Goal: Information Seeking & Learning: Learn about a topic

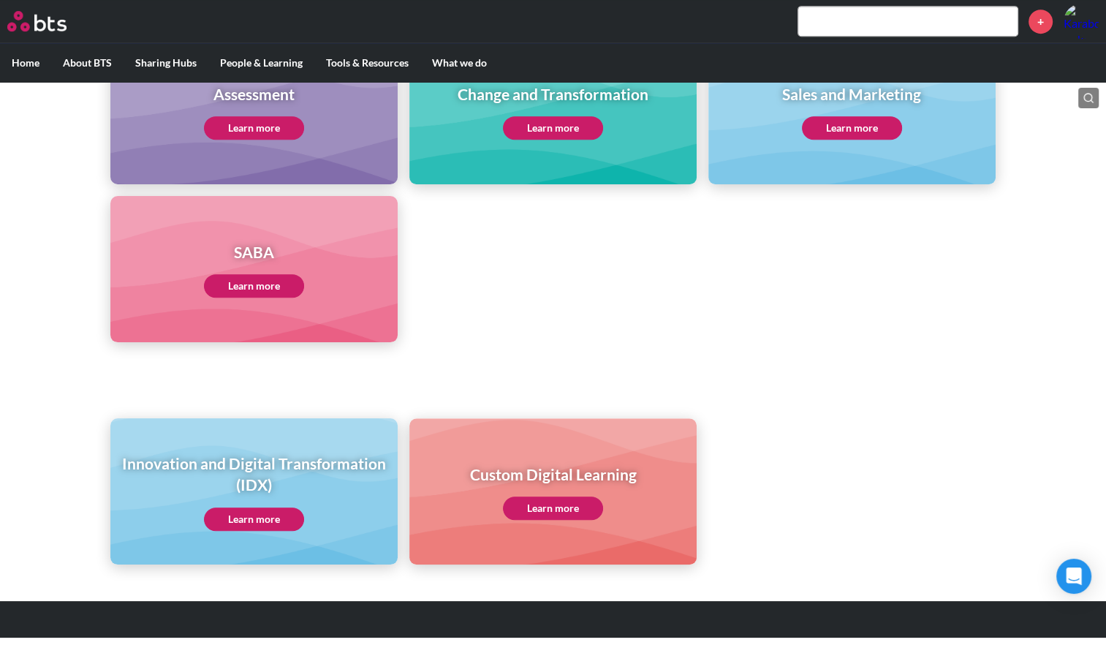
scroll to position [696, 0]
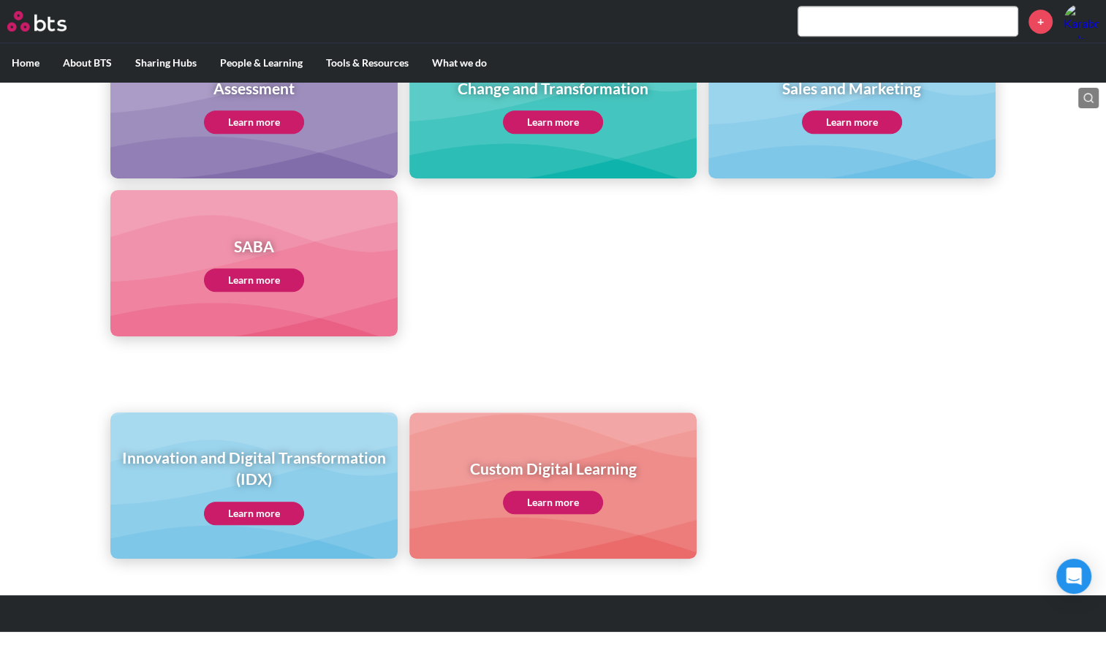
click at [248, 504] on link "Learn more" at bounding box center [254, 512] width 100 height 23
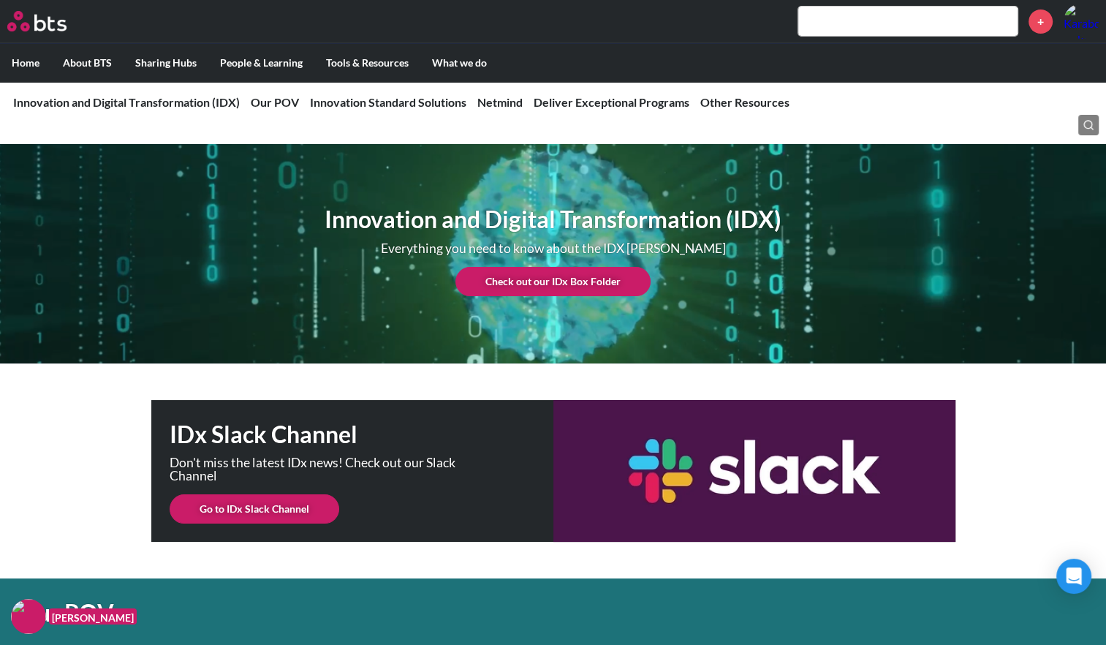
click at [592, 286] on link "Check out our IDx Box Folder" at bounding box center [552, 281] width 195 height 29
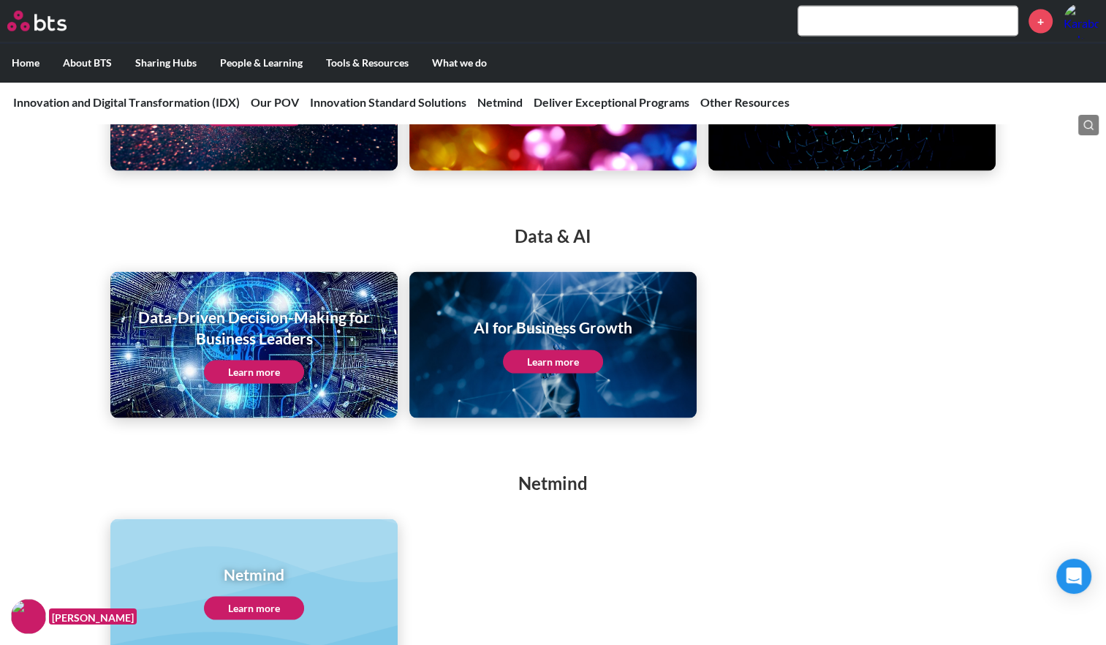
scroll to position [2800, 0]
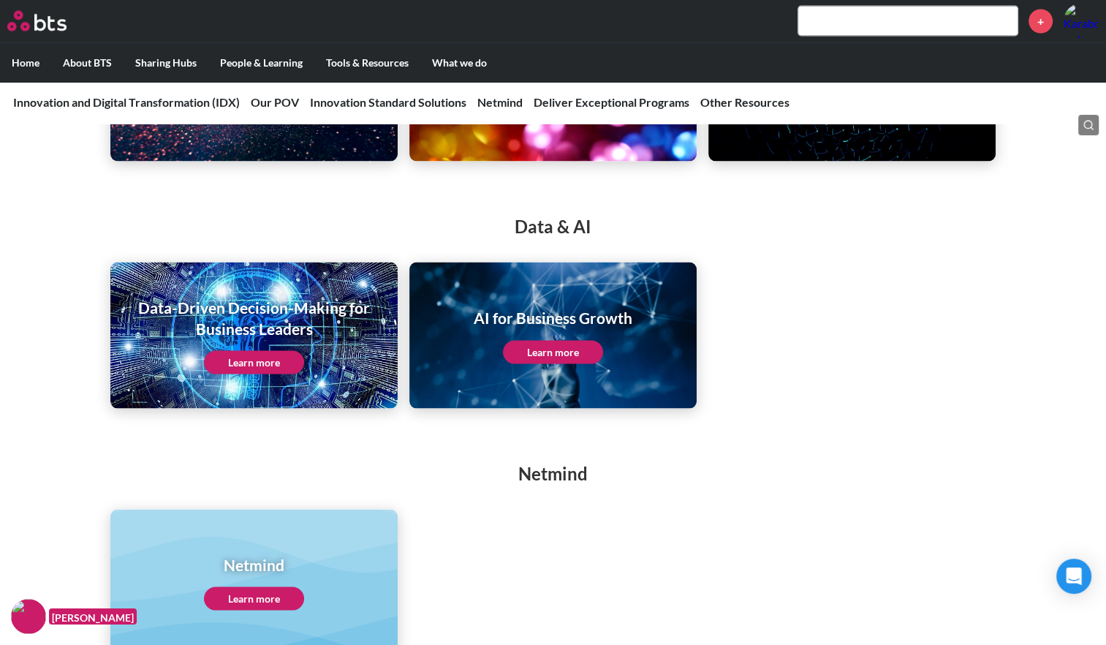
click at [548, 362] on link "Learn more" at bounding box center [553, 352] width 100 height 23
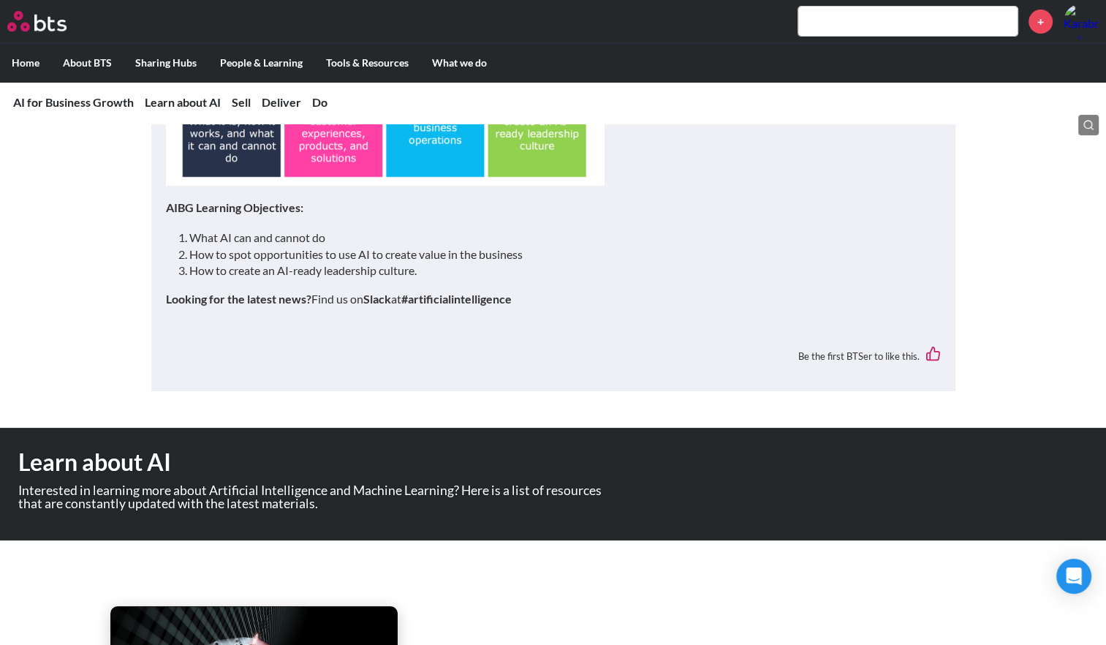
scroll to position [579, 0]
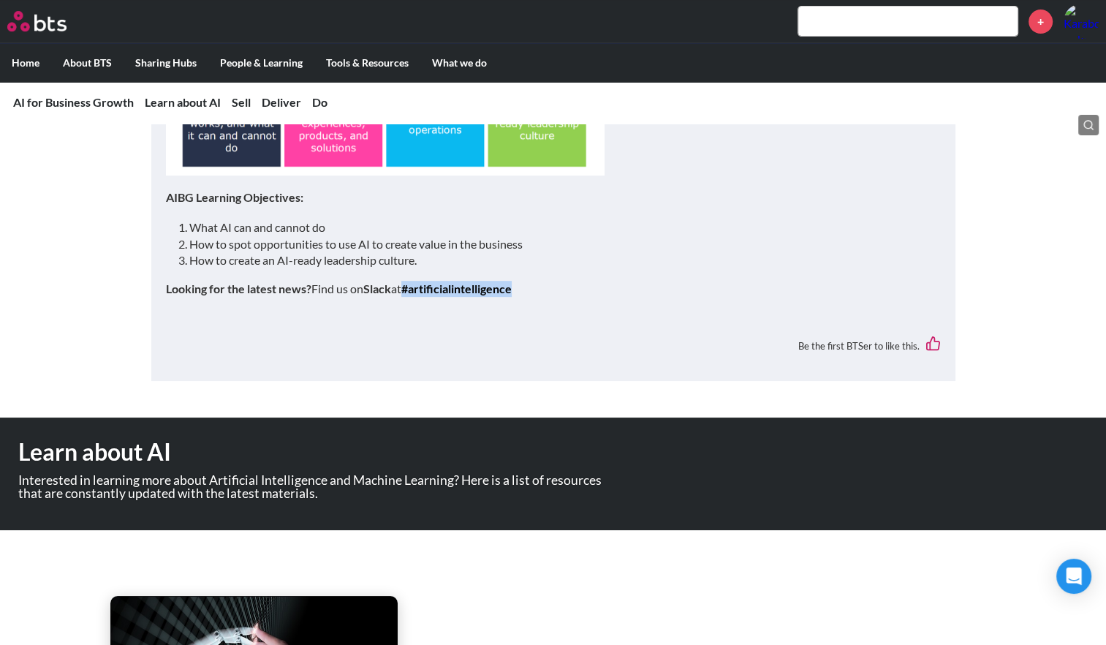
drag, startPoint x: 530, startPoint y: 288, endPoint x: 412, endPoint y: 288, distance: 117.7
click at [412, 288] on p "Looking for the latest news? Find us on Slack at #﻿artificialintelligence" at bounding box center [553, 289] width 775 height 16
copy strong "#﻿artificialintelligence"
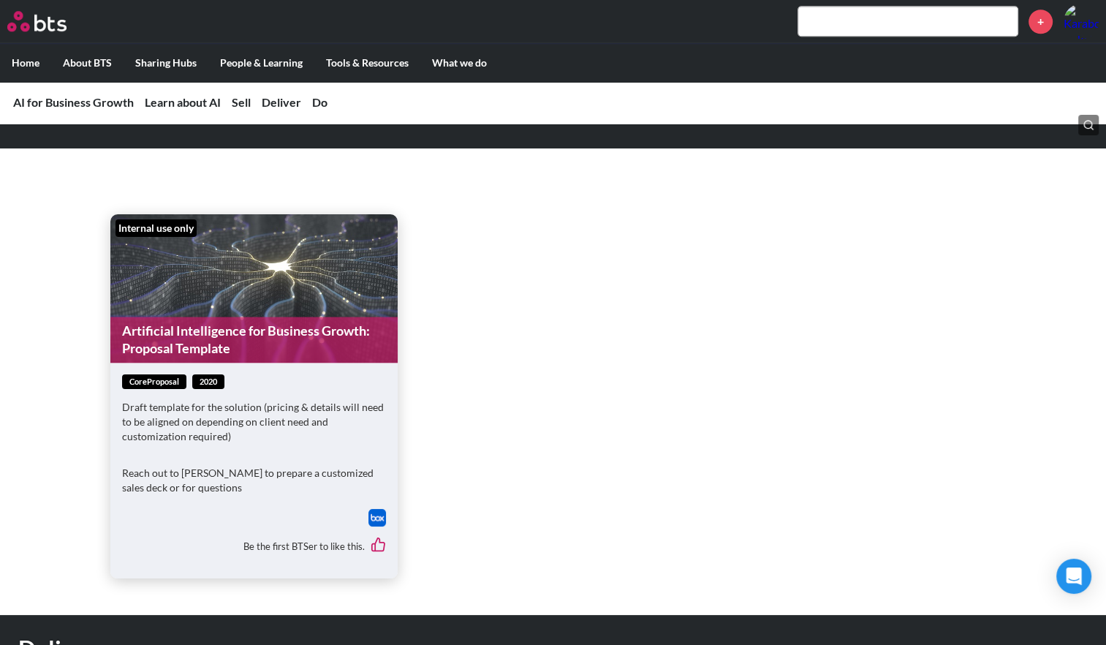
scroll to position [1546, 0]
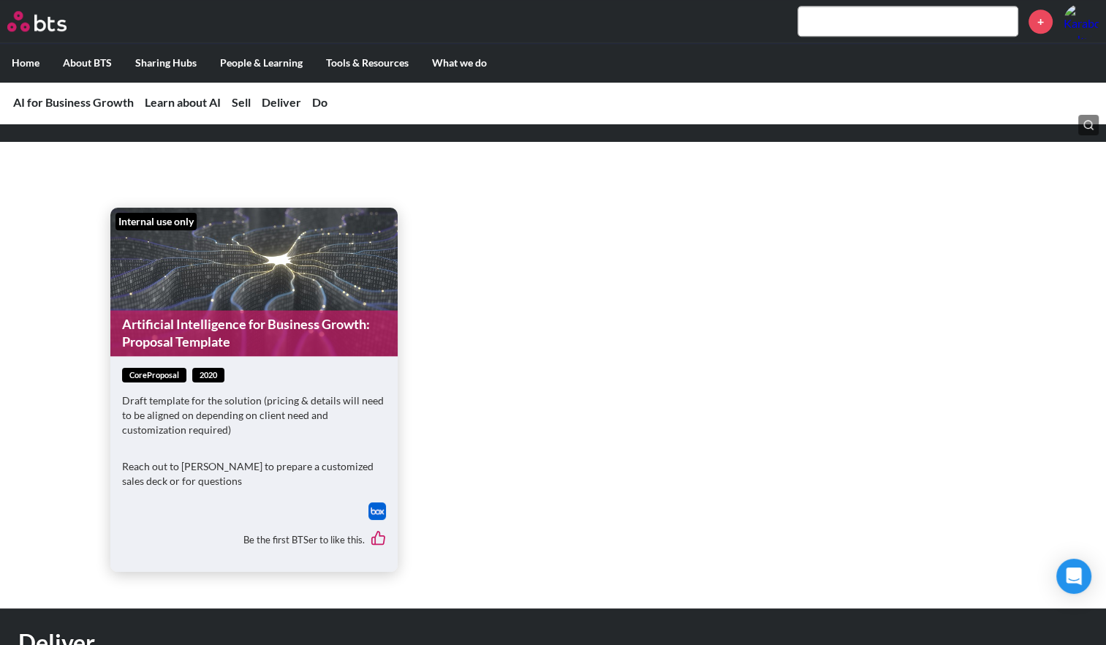
click at [376, 514] on img at bounding box center [377, 511] width 18 height 18
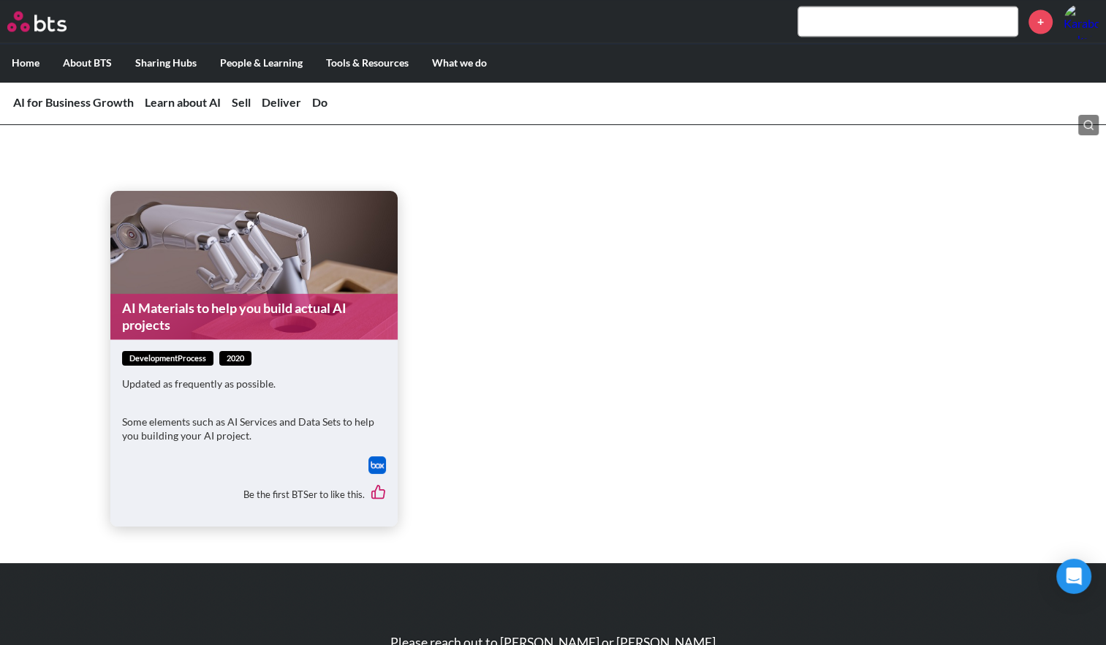
scroll to position [2689, 0]
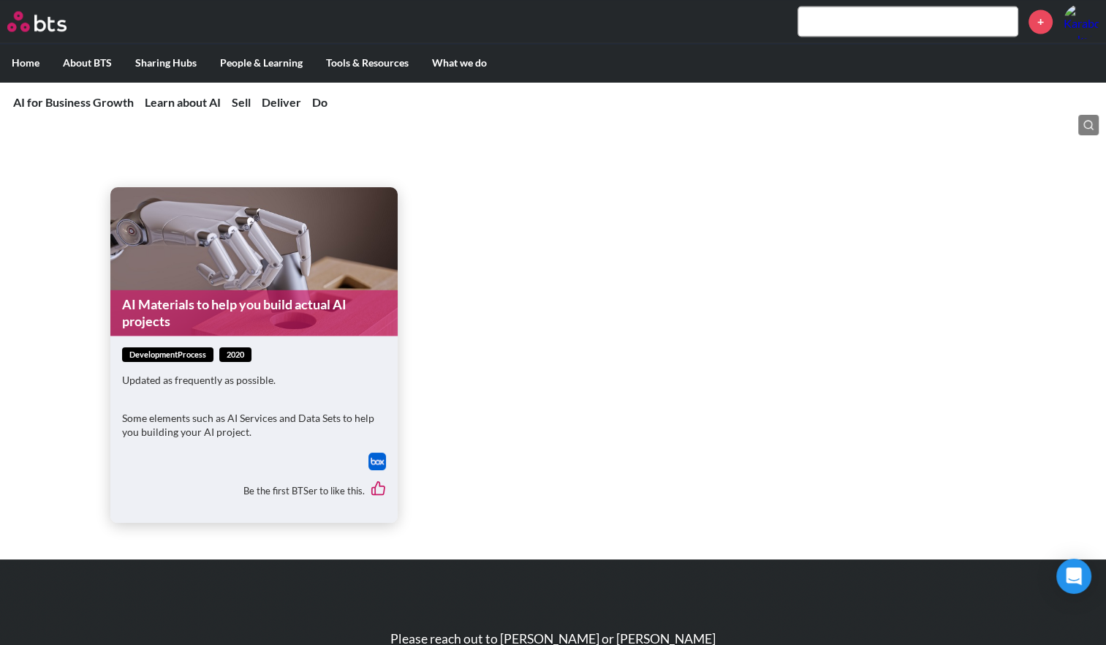
click at [202, 239] on figure "AI Materials to help you build actual AI projects" at bounding box center [253, 261] width 287 height 148
click at [368, 452] on img at bounding box center [377, 461] width 18 height 18
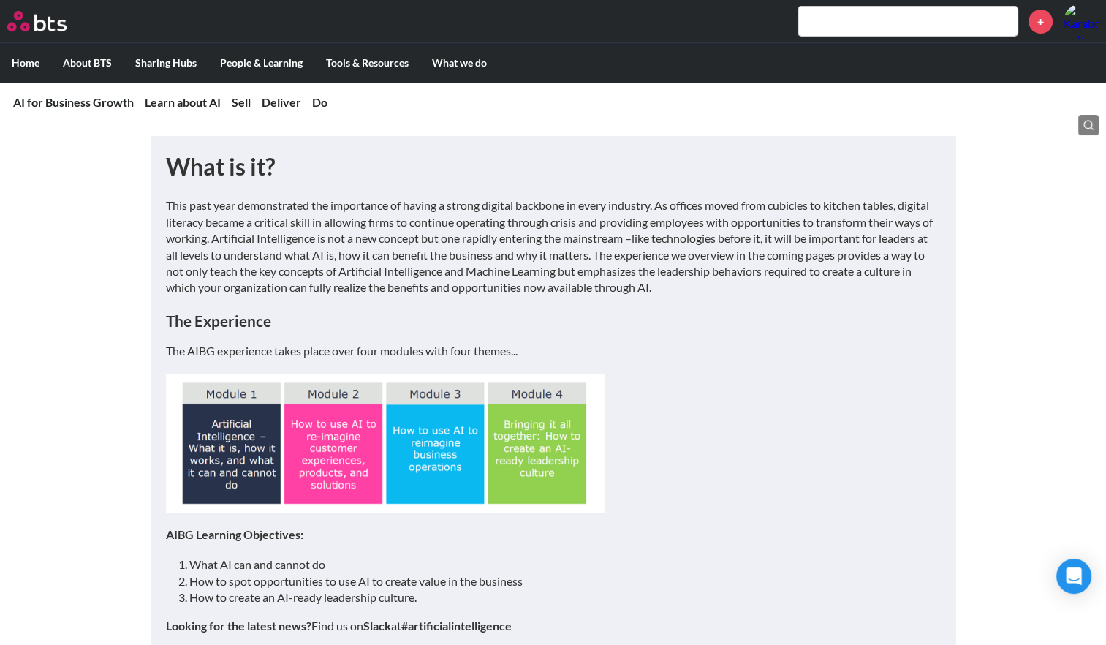
scroll to position [0, 0]
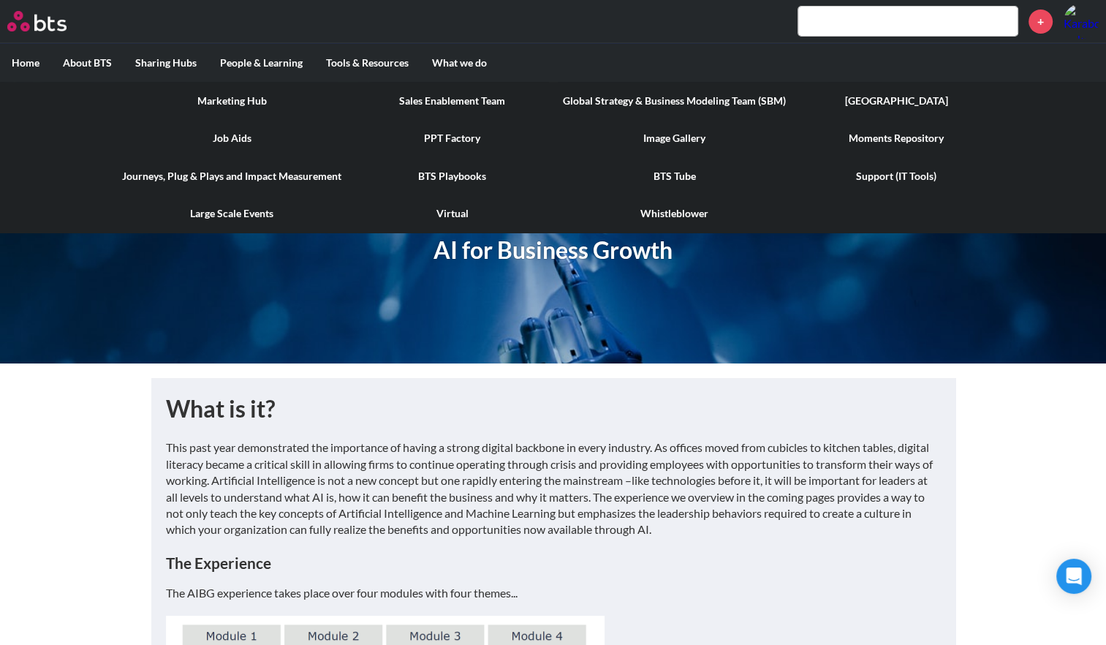
click at [247, 95] on link "Marketing Hub" at bounding box center [231, 101] width 243 height 38
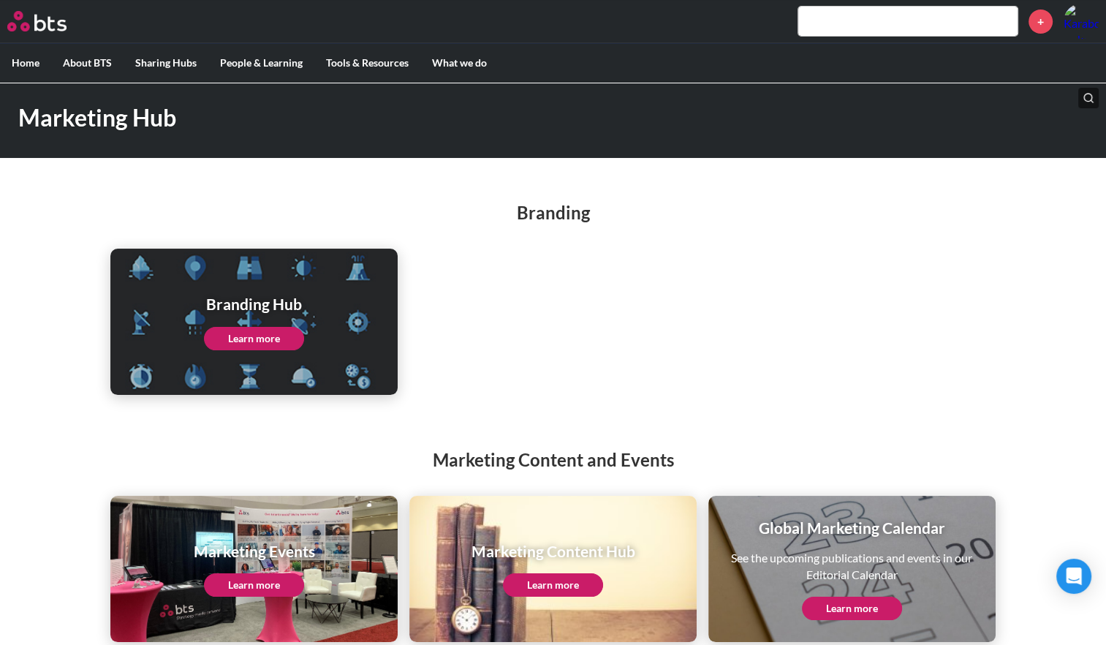
scroll to position [80, 0]
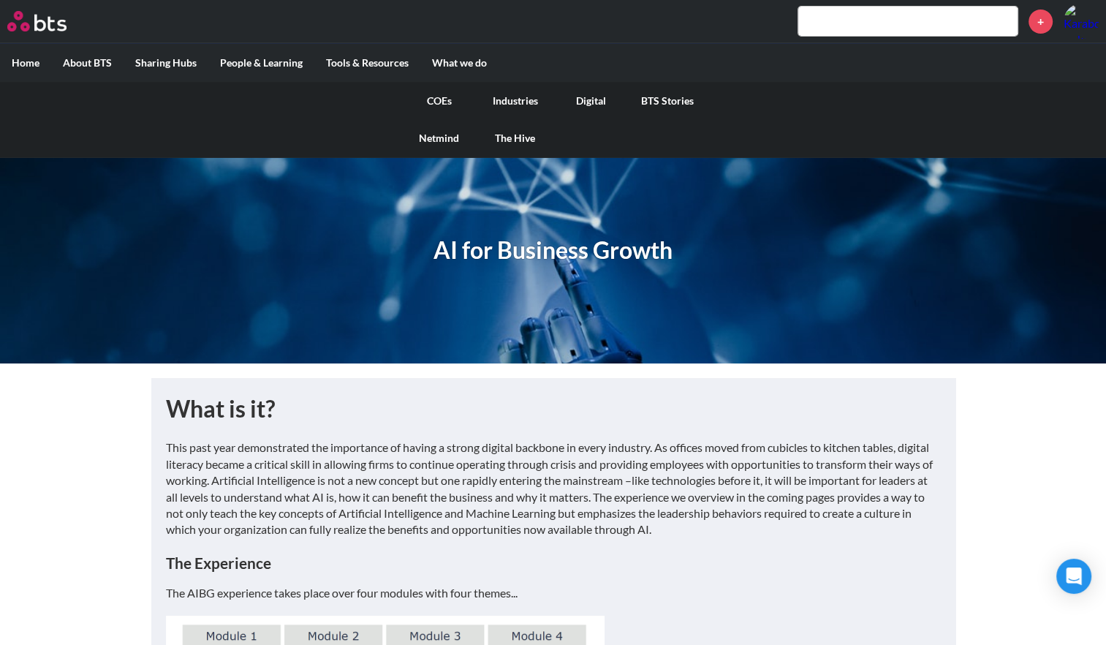
click at [436, 95] on link "COEs" at bounding box center [439, 101] width 76 height 38
